Goal: Check status: Check status

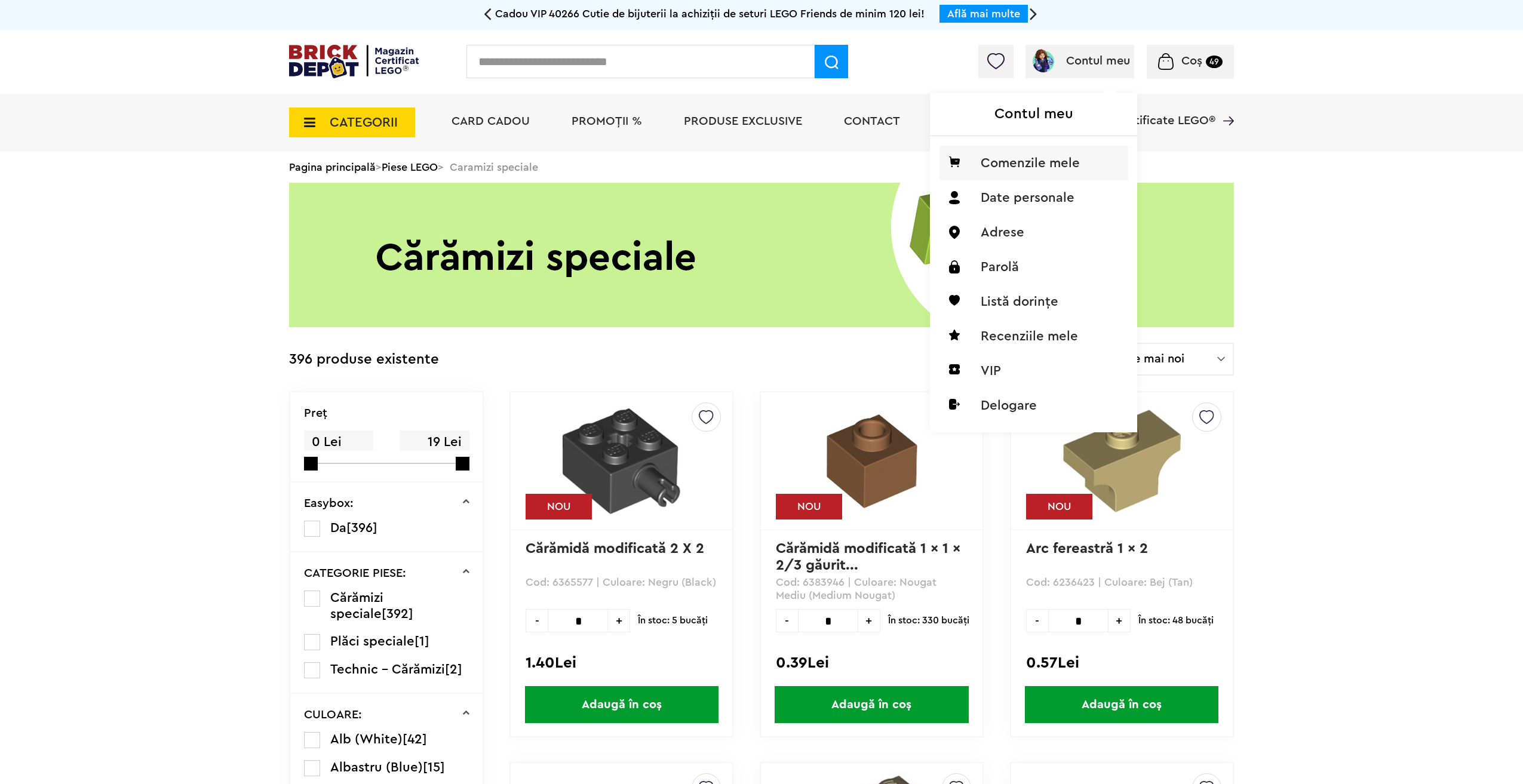
click at [1030, 171] on li "Comenzile mele" at bounding box center [1034, 163] width 189 height 35
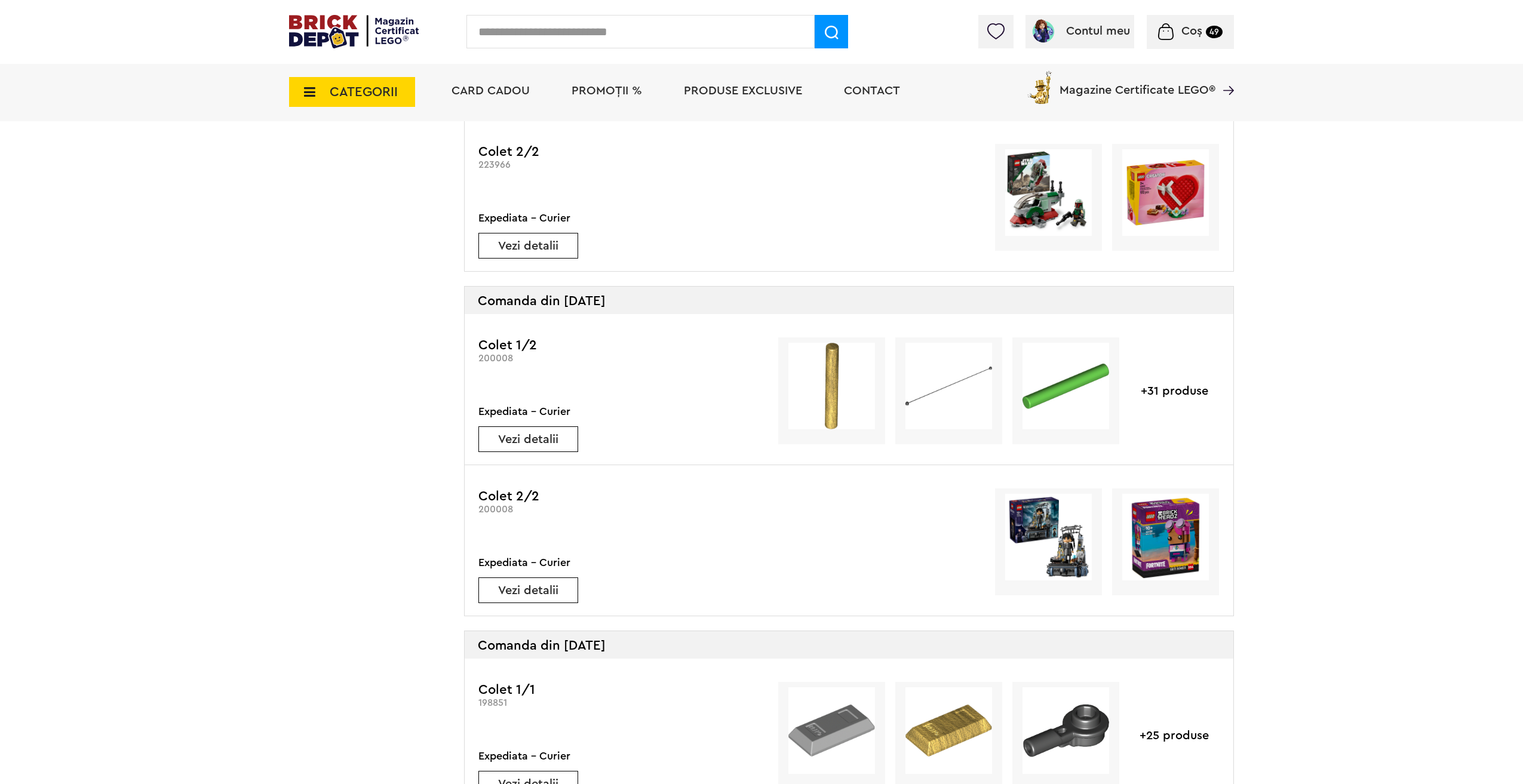
scroll to position [1552, 0]
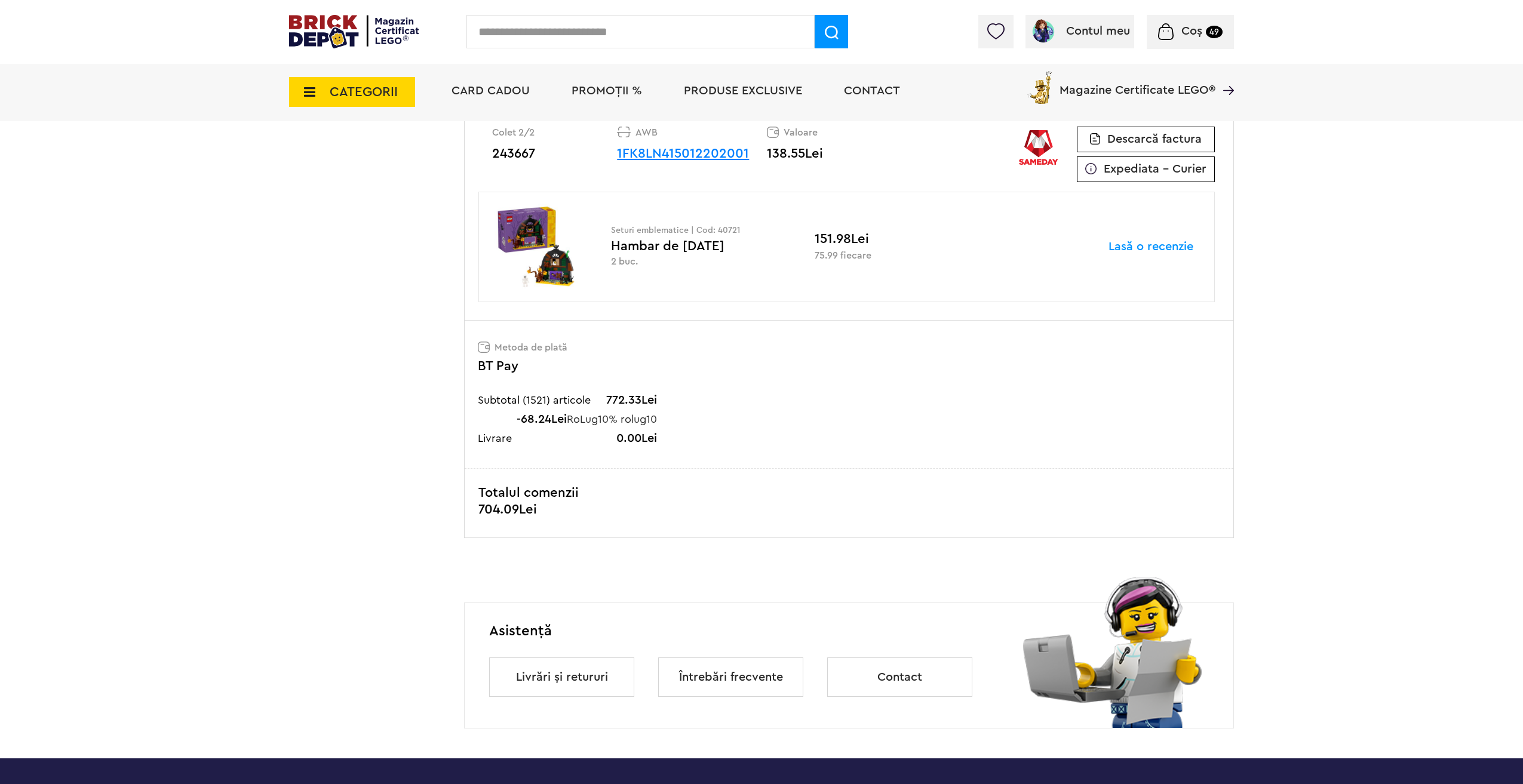
scroll to position [10212, 0]
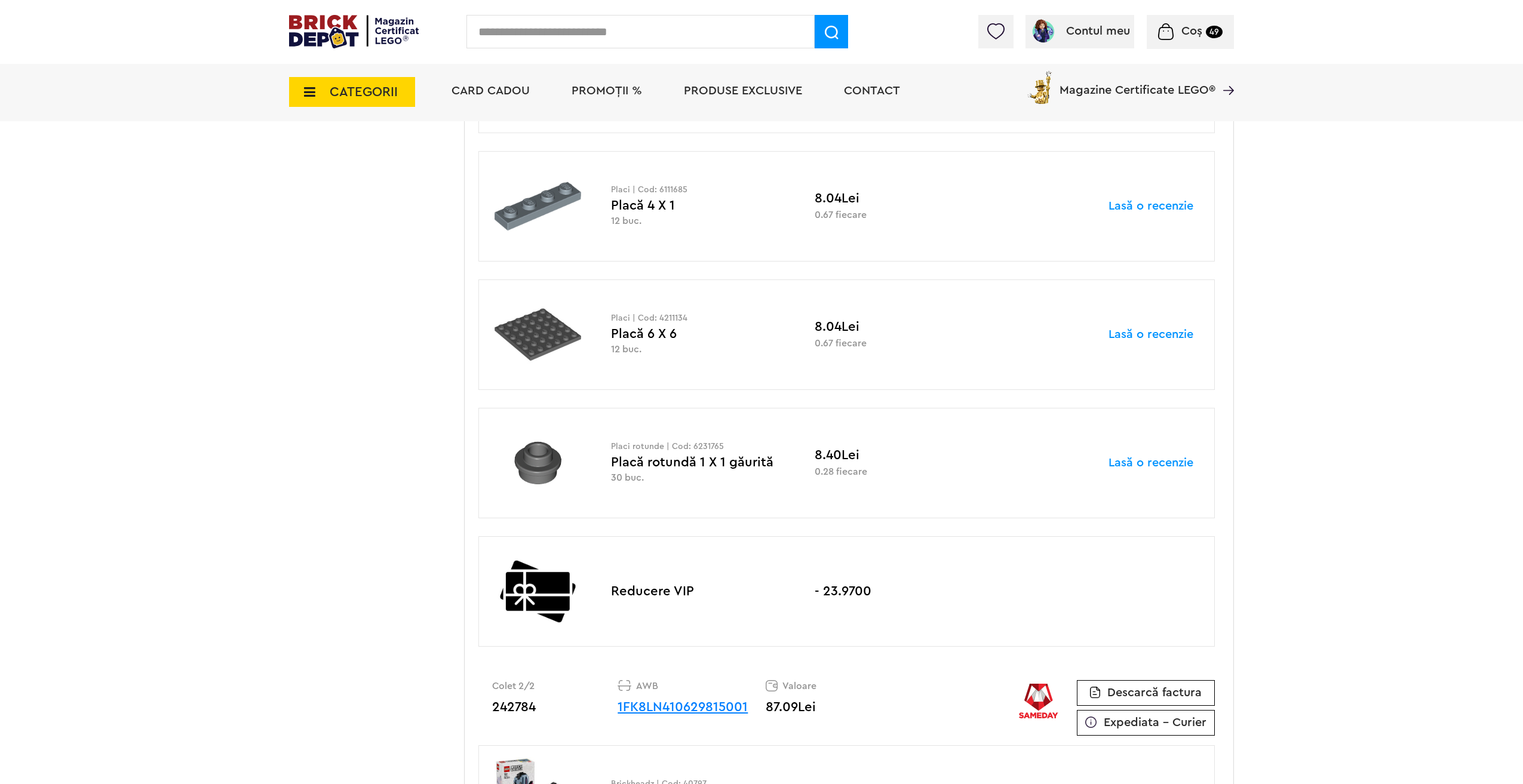
scroll to position [6569, 0]
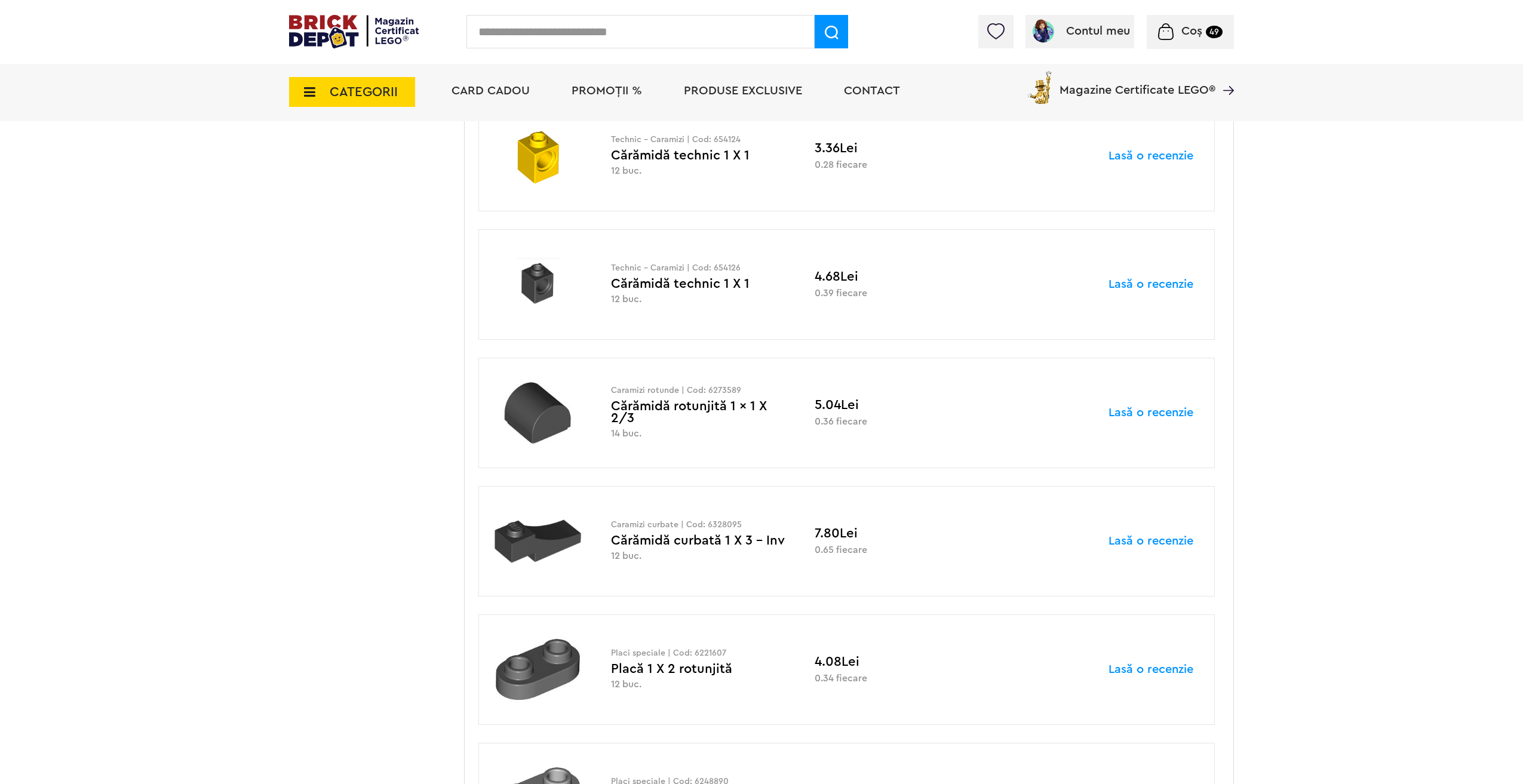
scroll to position [2112, 0]
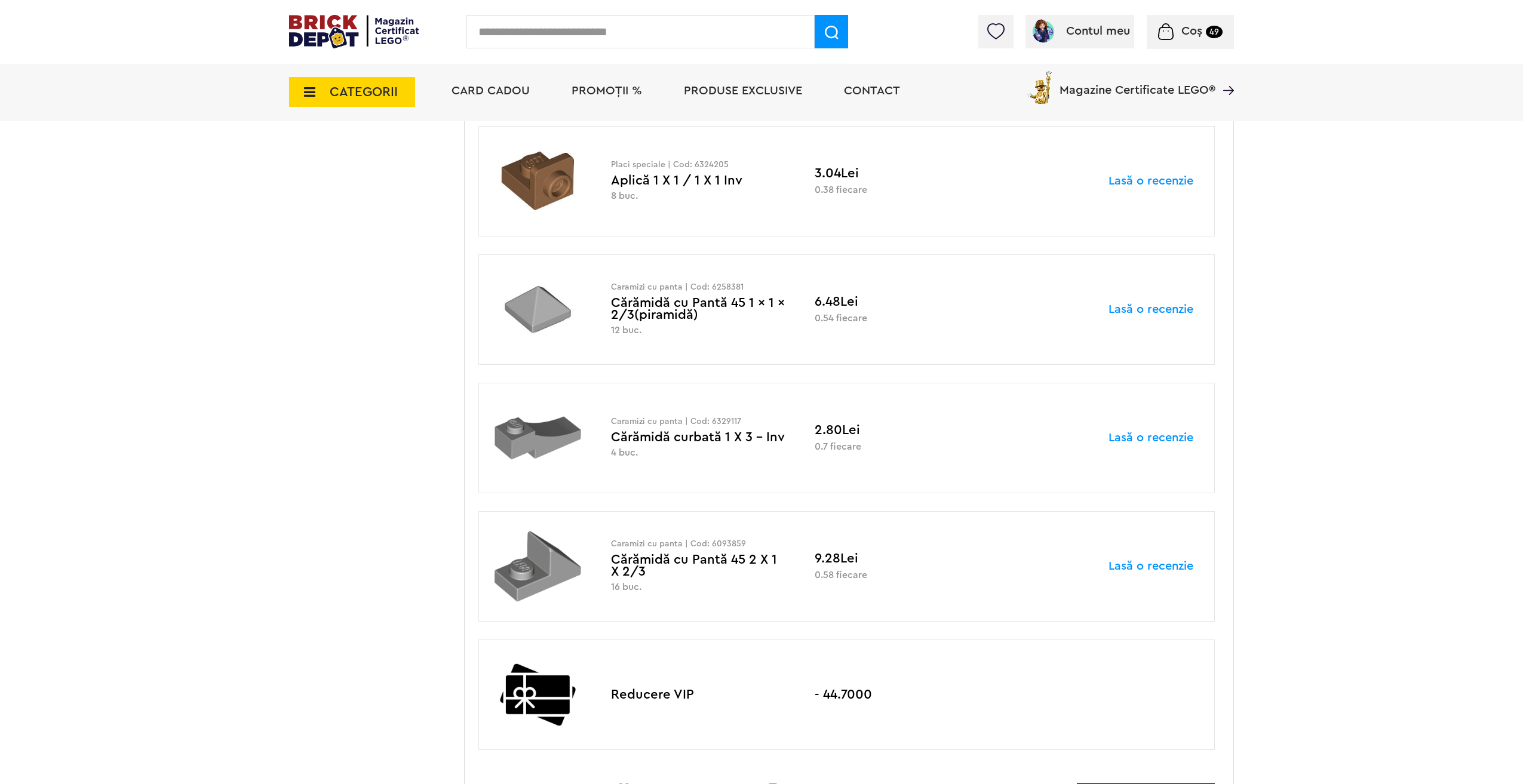
scroll to position [7644, 0]
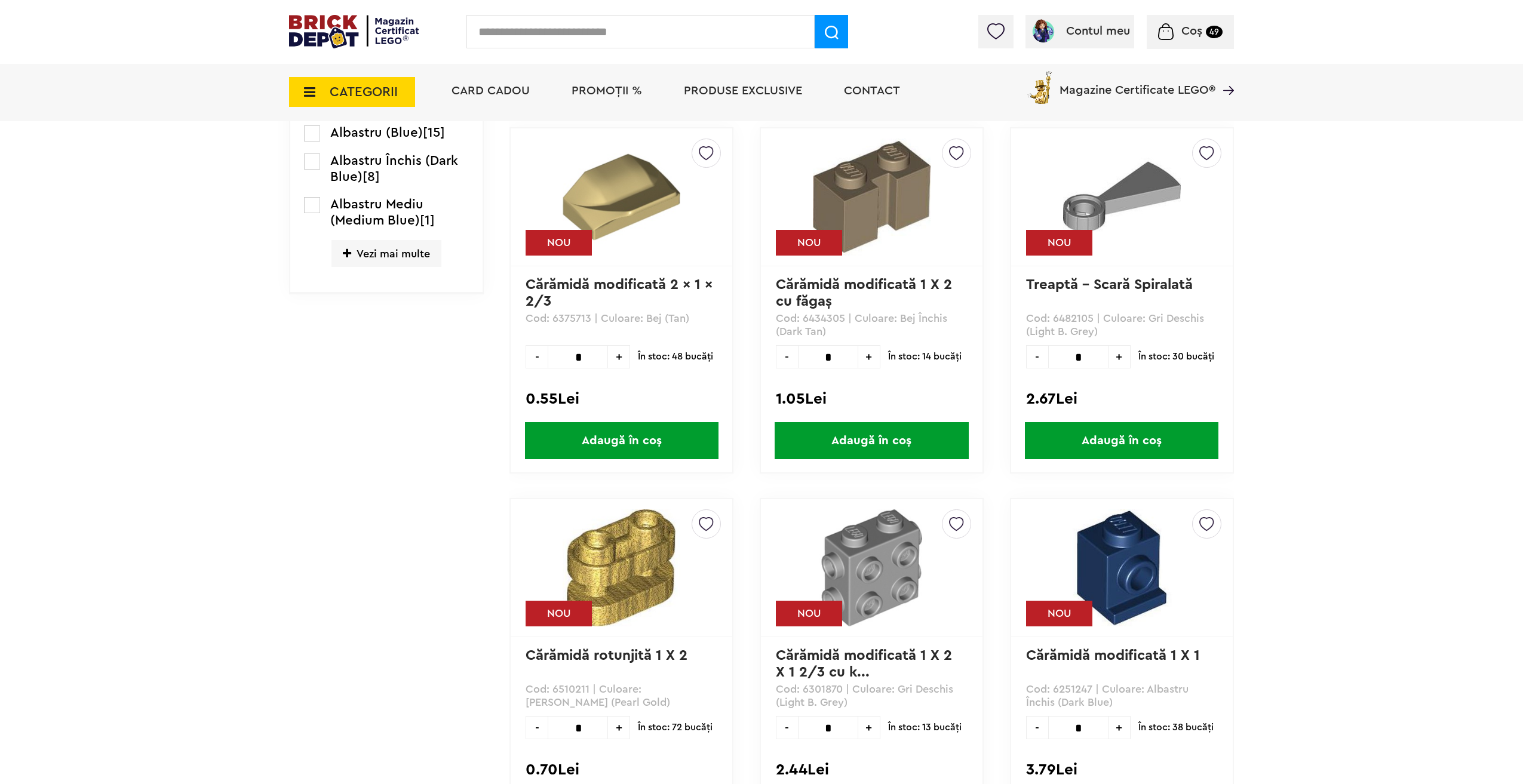
scroll to position [537, 0]
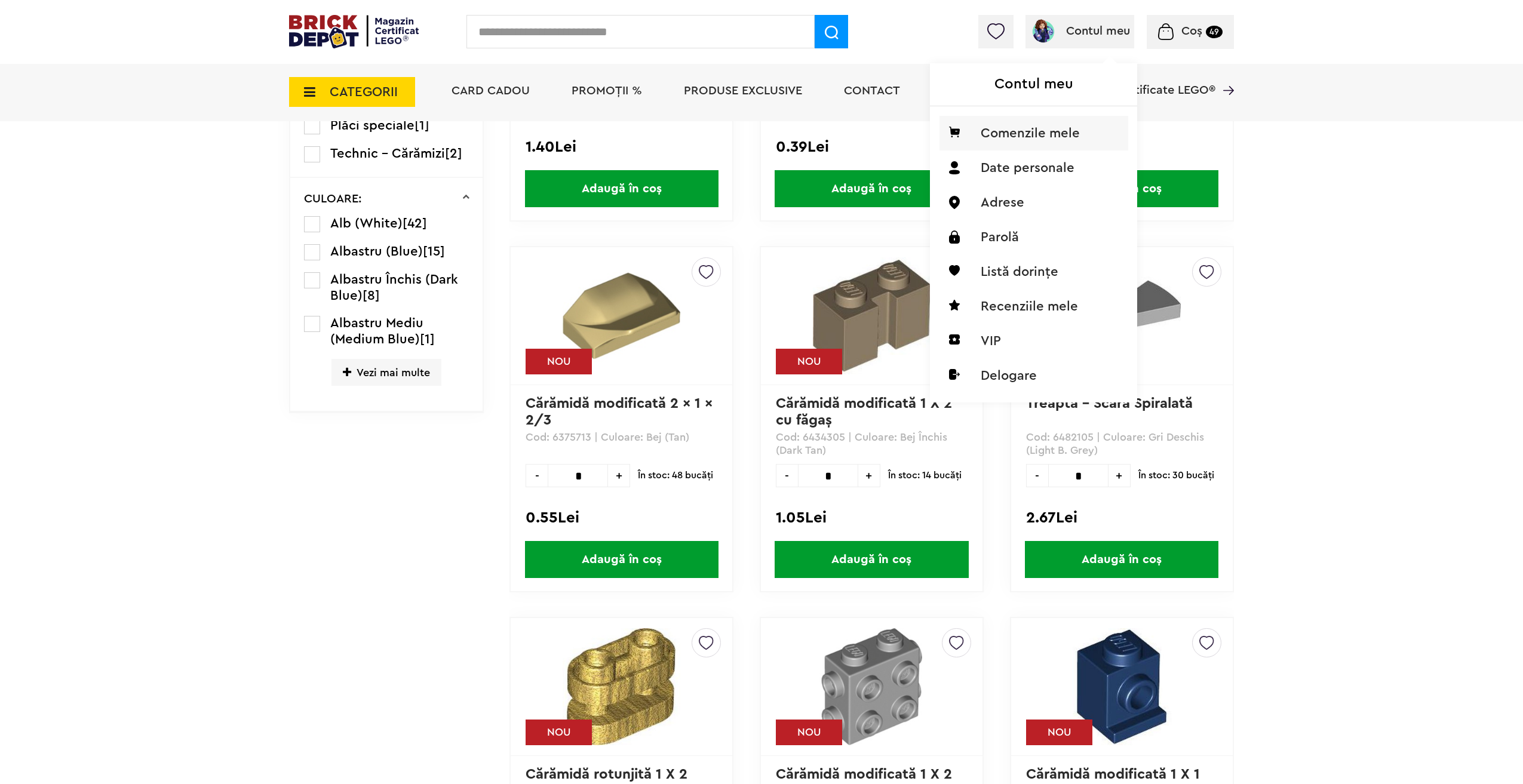
click at [1036, 137] on li "Comenzile mele" at bounding box center [1034, 133] width 189 height 35
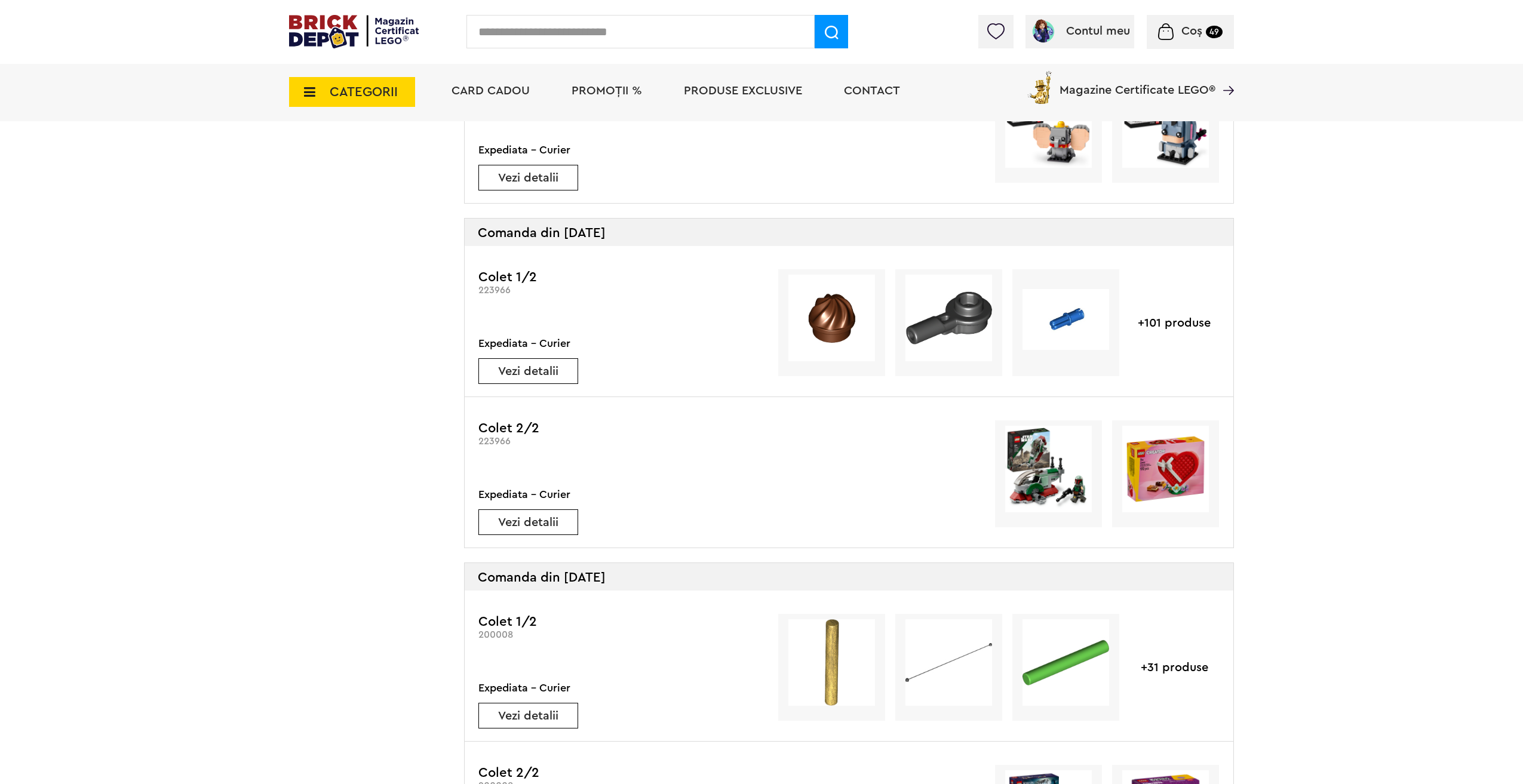
scroll to position [1374, 0]
